Goal: Task Accomplishment & Management: Manage account settings

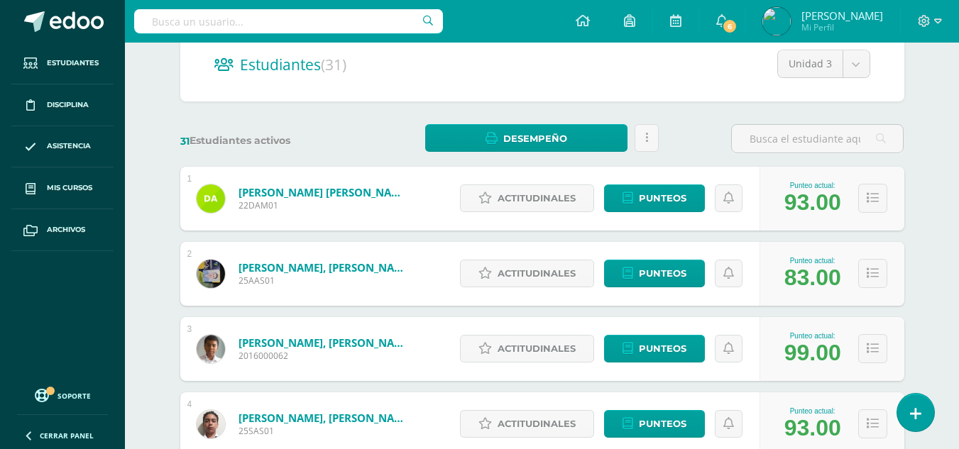
scroll to position [213, 0]
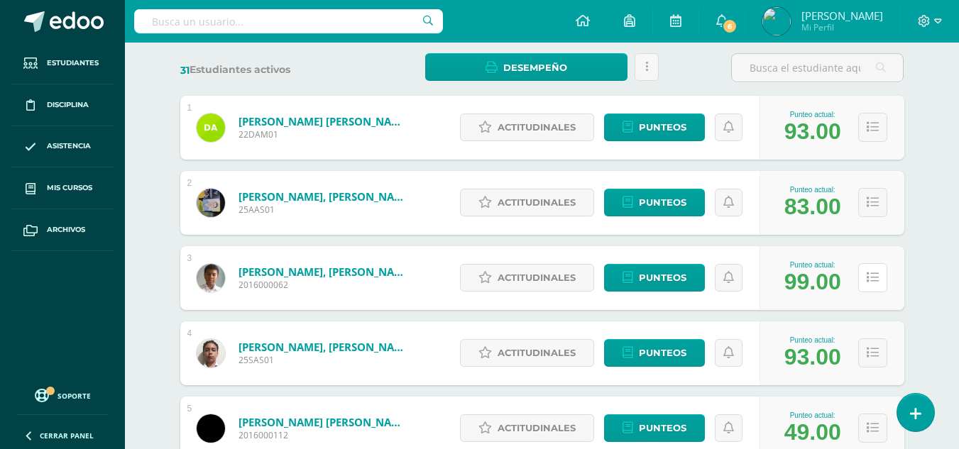
click at [872, 280] on icon at bounding box center [873, 278] width 12 height 12
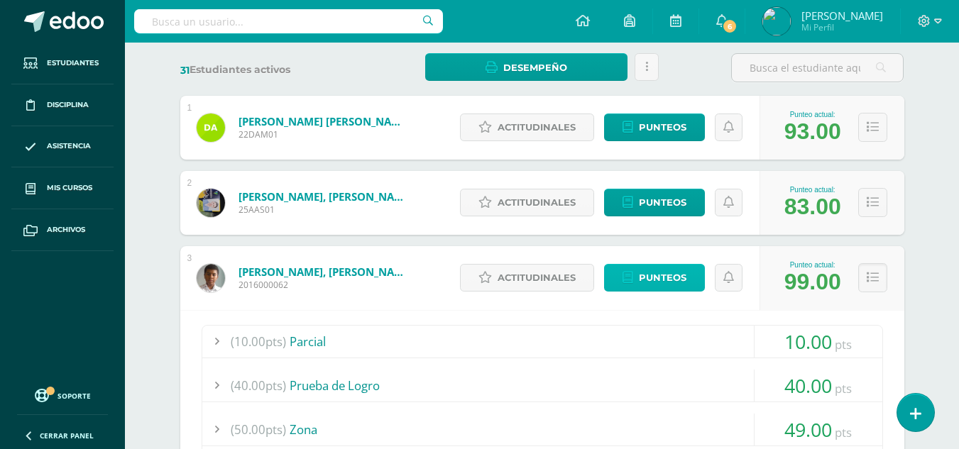
click at [646, 275] on span "Punteos" at bounding box center [663, 278] width 48 height 26
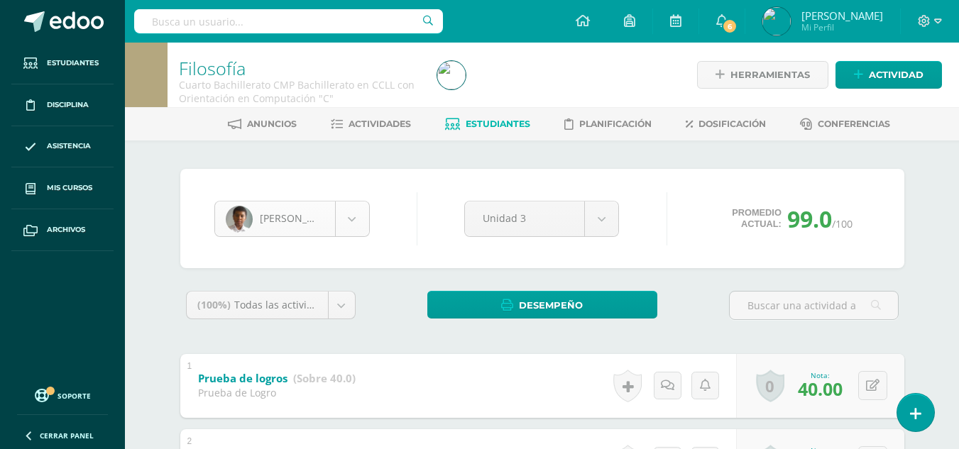
click at [355, 226] on body "Estudiantes Disciplina Asistencia Mis cursos Archivos Soporte Centro de ayuda Ú…" at bounding box center [479, 444] width 959 height 889
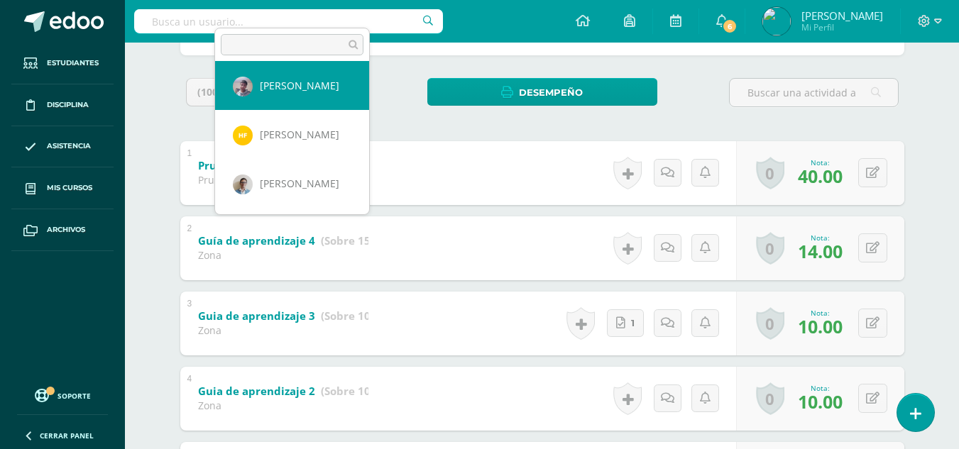
scroll to position [142, 0]
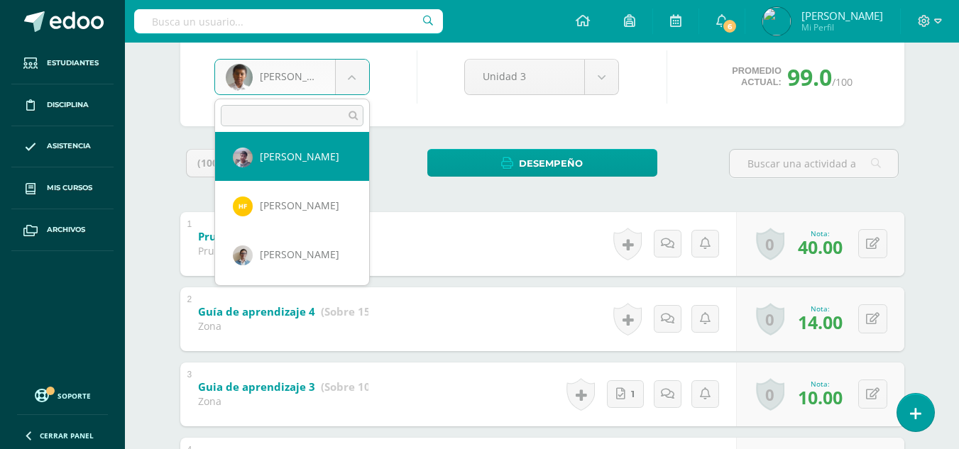
click at [703, 190] on body "Estudiantes Disciplina Asistencia Mis cursos Archivos Soporte Centro de ayuda Ú…" at bounding box center [479, 302] width 959 height 889
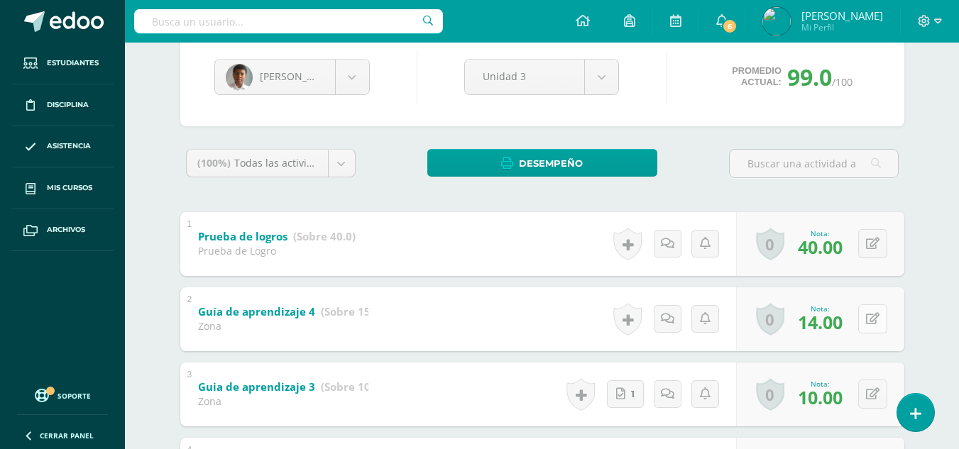
click at [874, 324] on icon at bounding box center [872, 319] width 13 height 12
type input "15"
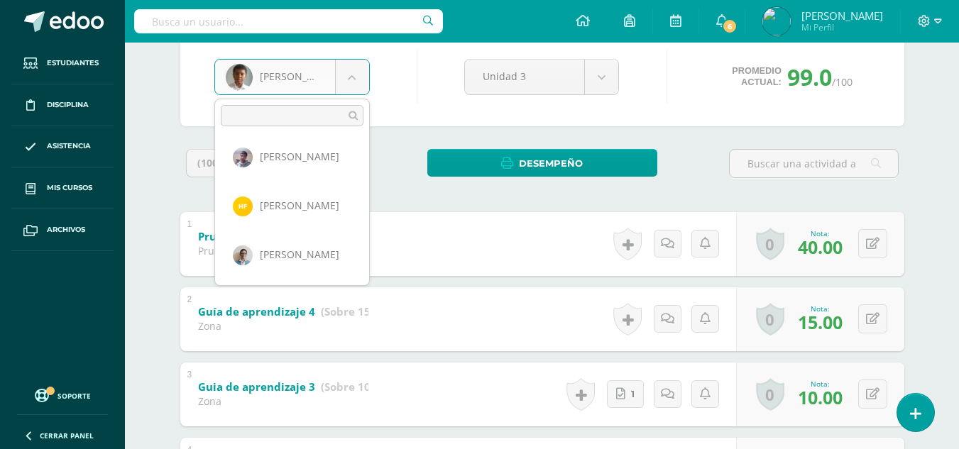
click at [359, 71] on body "Estudiantes Disciplina Asistencia Mis cursos Archivos Soporte Centro de ayuda Ú…" at bounding box center [479, 302] width 959 height 889
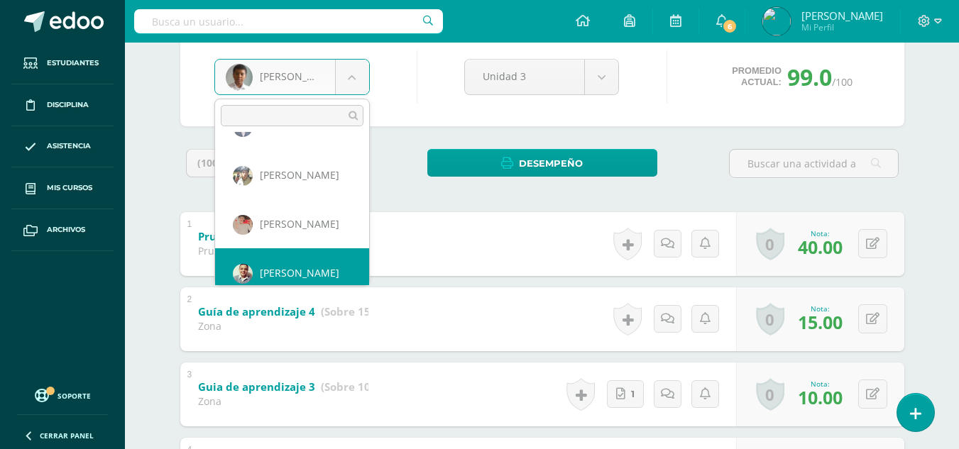
scroll to position [1077, 0]
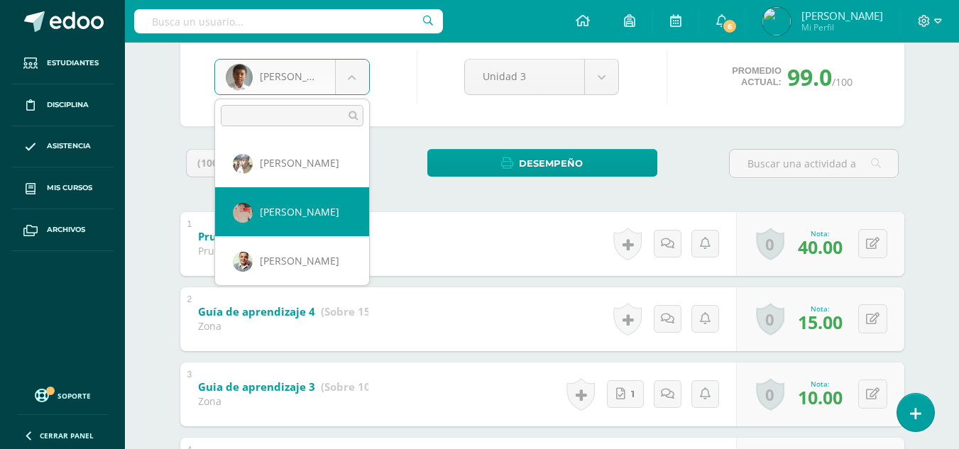
select select "722"
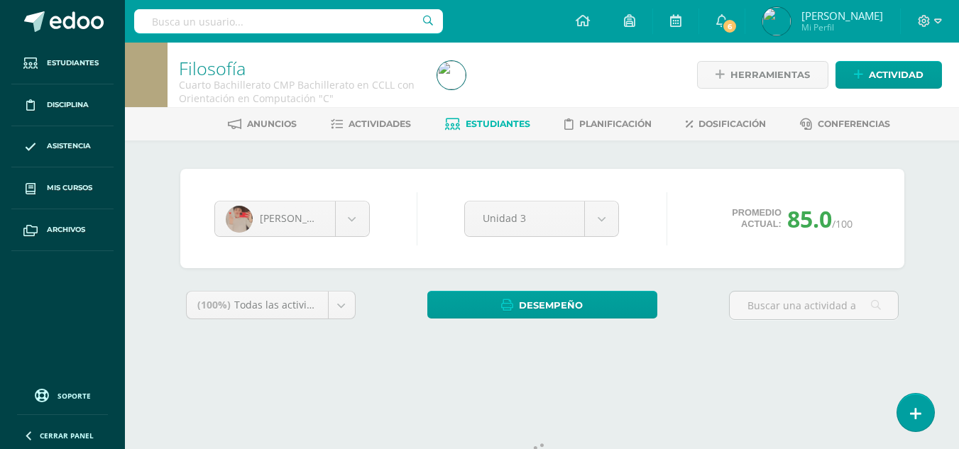
click at [451, 160] on div "Santiago Monzón Diego Acevedo Andrés Aguilar Alvaro Alegria Sebastian Alonzo Ro…" at bounding box center [542, 262] width 781 height 242
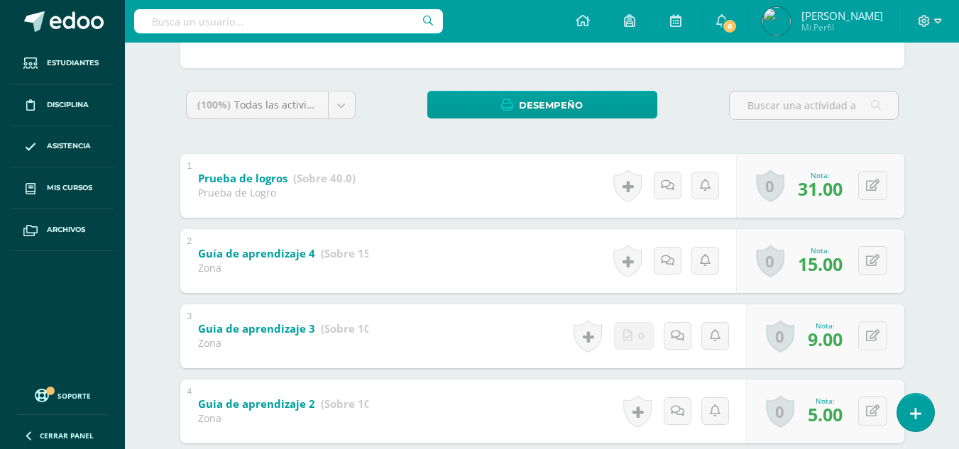
scroll to position [271, 0]
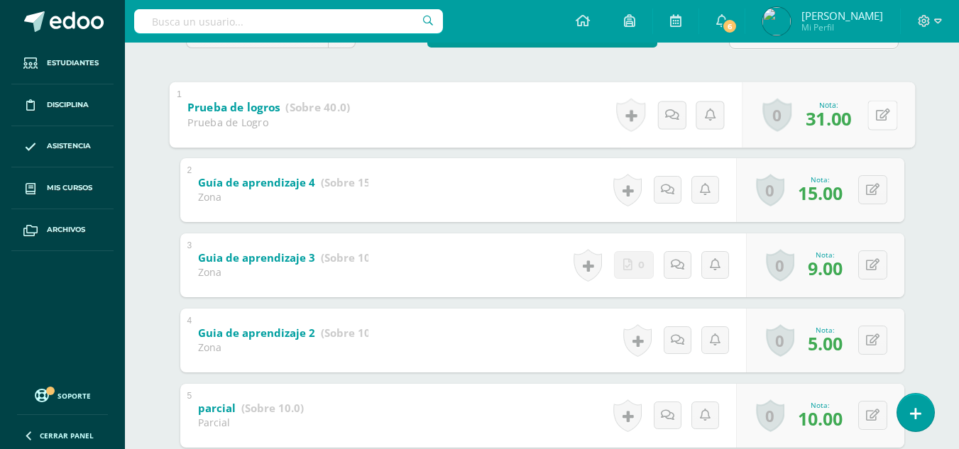
click at [867, 115] on div "0 Logros Logros obtenidos Aún no hay logros agregados Nota: 31.00" at bounding box center [828, 115] width 173 height 66
click at [885, 112] on icon at bounding box center [882, 115] width 14 height 12
type input "34"
click at [543, 72] on div "(100%) Todas las actividades de esta unidad Todas las actividades de esta unida…" at bounding box center [542, 304] width 724 height 569
